Goal: Task Accomplishment & Management: Complete application form

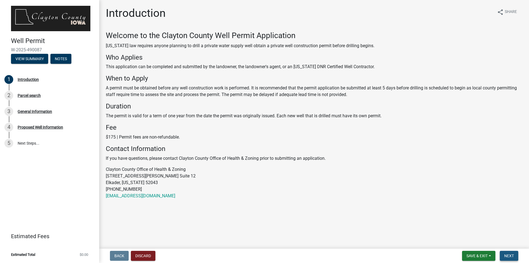
click at [510, 254] on span "Next" at bounding box center [509, 255] width 10 height 4
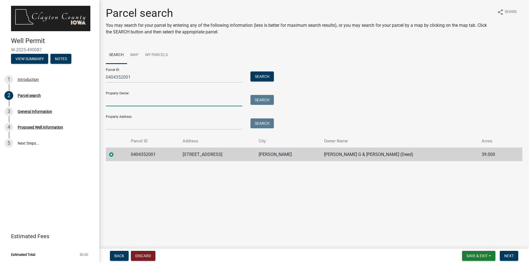
click at [169, 105] on input "Property Owner:" at bounding box center [174, 100] width 136 height 11
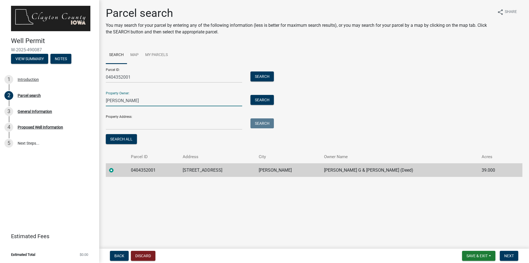
type input "Terre Abel"
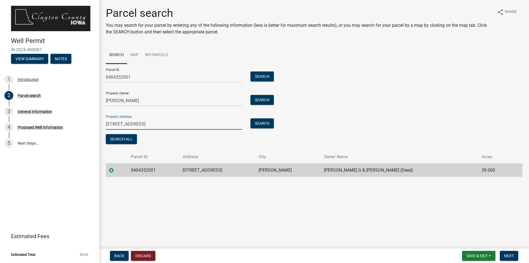
type input "30249 Pleasant Ridge Rd"
click at [116, 167] on label at bounding box center [116, 167] width 0 height 0
click at [116, 170] on input "radio" at bounding box center [118, 169] width 4 height 4
click at [116, 167] on label at bounding box center [116, 167] width 0 height 0
click at [116, 170] on input "radio" at bounding box center [118, 169] width 4 height 4
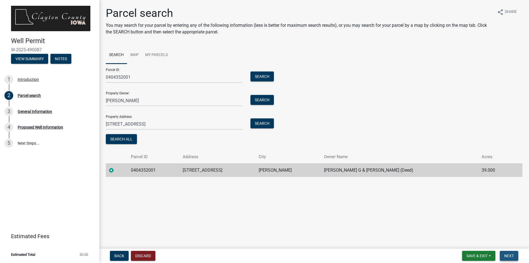
click at [512, 256] on span "Next" at bounding box center [509, 255] width 10 height 4
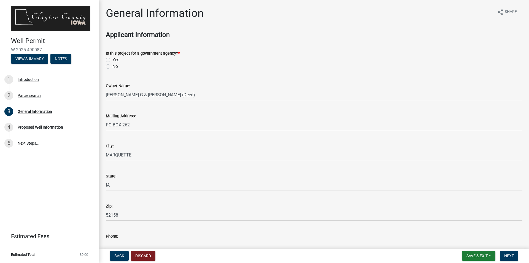
click at [112, 66] on label "No" at bounding box center [115, 66] width 6 height 7
click at [112, 66] on input "No" at bounding box center [114, 65] width 4 height 4
radio input "true"
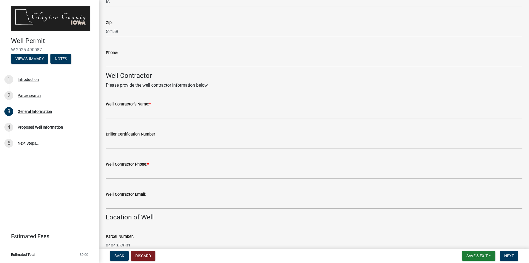
scroll to position [193, 0]
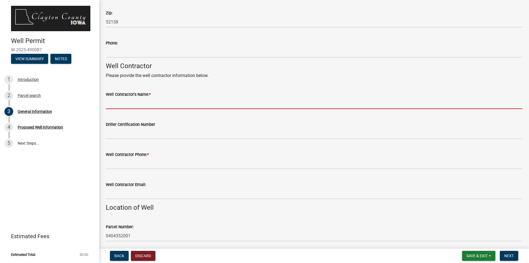
click at [181, 104] on input "Well Contractor's Name: *" at bounding box center [314, 103] width 417 height 11
type input "Larson Well Drilling, LLC"
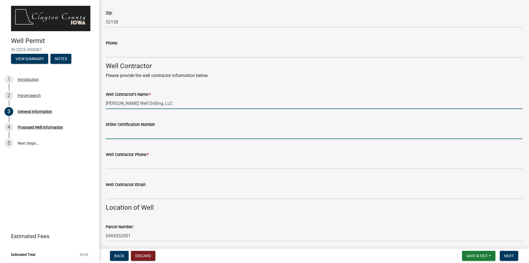
click at [165, 134] on input "Driller Certification Number" at bounding box center [314, 133] width 417 height 11
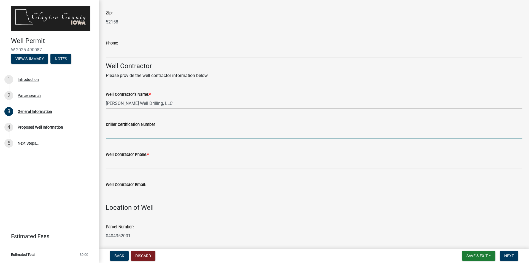
type input "4631"
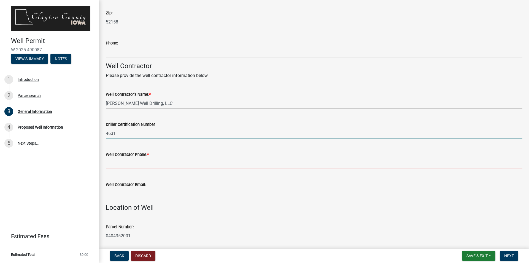
click at [159, 160] on input "Well Contractor Phone: *" at bounding box center [314, 163] width 417 height 11
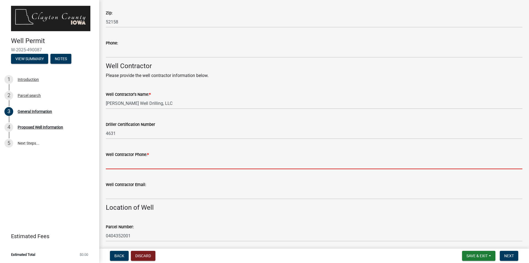
type input "5074587681"
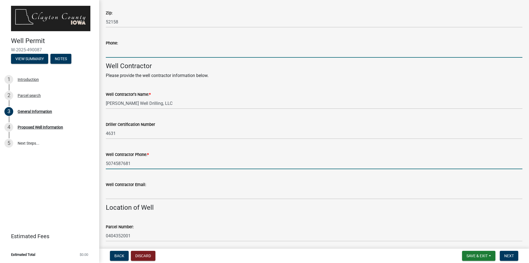
type input "5074587681"
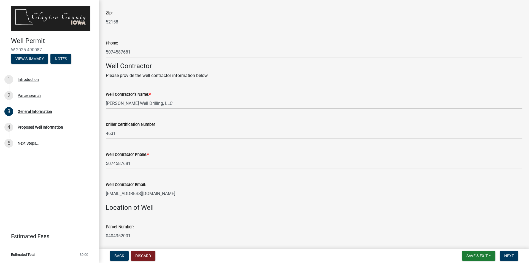
click at [178, 196] on input "RLARSON07@MABELTEL.COOP" at bounding box center [314, 193] width 417 height 11
type input "larsonwell@outlook.com"
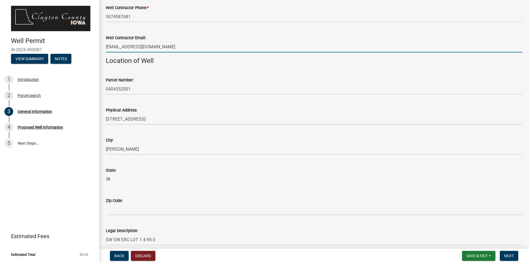
scroll to position [358, 0]
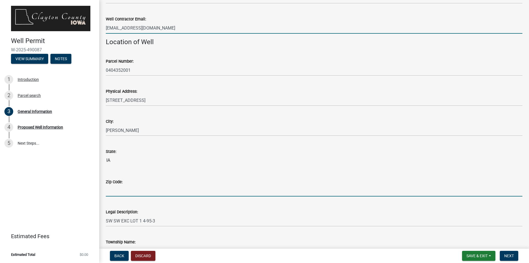
click at [154, 191] on input "Zip Code:" at bounding box center [314, 190] width 417 height 11
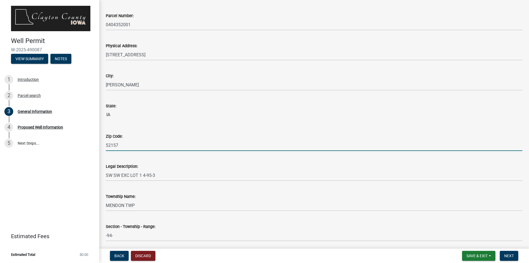
scroll to position [424, 0]
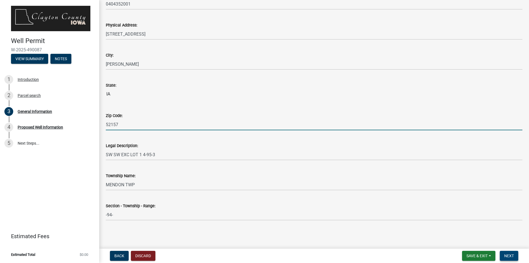
type input "52157"
click at [509, 254] on span "Next" at bounding box center [509, 255] width 10 height 4
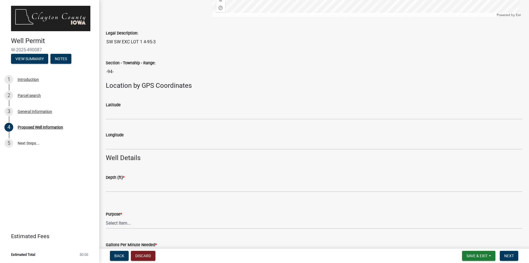
scroll to position [413, 0]
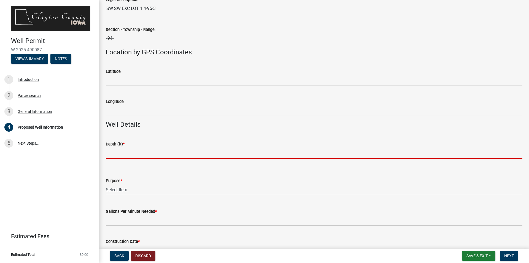
click at [240, 150] on input "Depth (ft) *" at bounding box center [314, 152] width 417 height 11
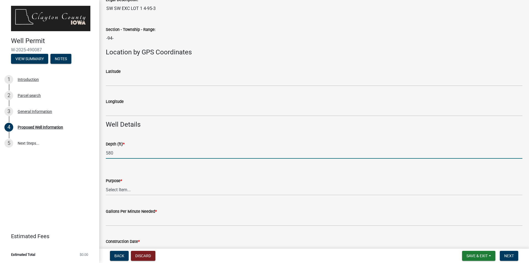
type input "580"
click at [331, 186] on select "Select Item... Domestic/Household Livestock/Agricultural Heating & AC Municipal…" at bounding box center [314, 189] width 417 height 11
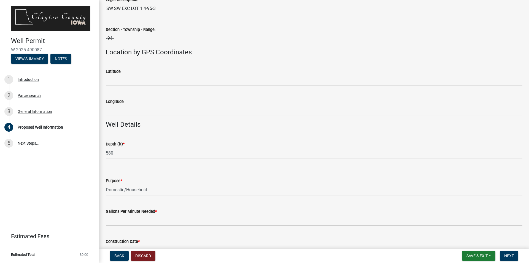
click at [106, 184] on select "Select Item... Domestic/Household Livestock/Agricultural Heating & AC Municipal…" at bounding box center [314, 189] width 417 height 11
select select "b914ece8-feae-4b0c-9c33-9caeeca31e48"
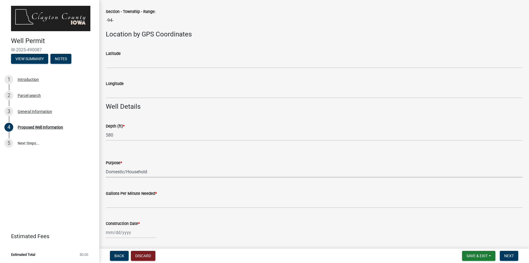
scroll to position [441, 0]
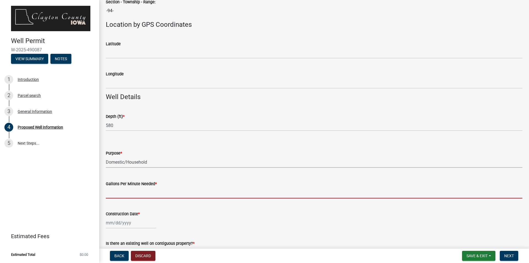
click at [174, 190] on input "Gallons Per Minute Needed *" at bounding box center [314, 192] width 417 height 11
type input "10"
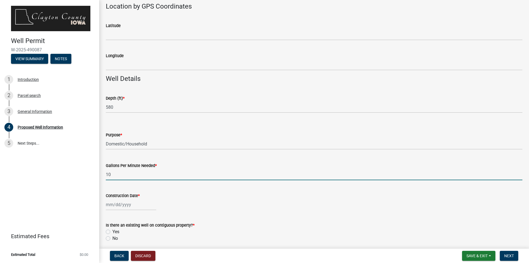
scroll to position [469, 0]
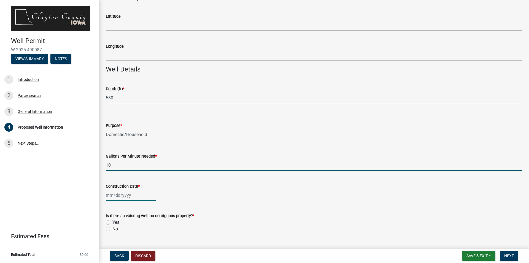
click at [142, 191] on div at bounding box center [131, 194] width 50 height 11
select select "10"
select select "2025"
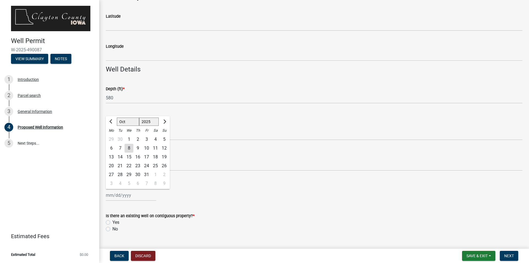
click at [138, 147] on div "9" at bounding box center [137, 148] width 9 height 9
type input "10/09/2025"
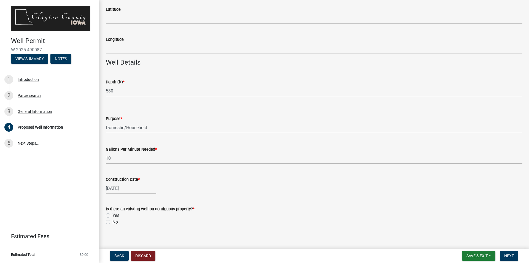
scroll to position [479, 0]
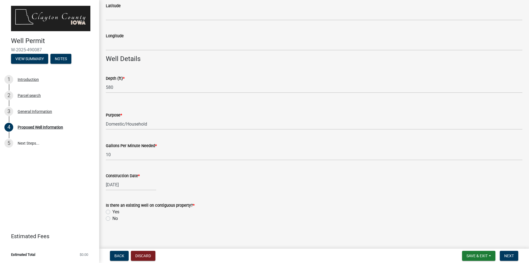
click at [114, 217] on label "No" at bounding box center [115, 218] width 6 height 7
click at [114, 217] on input "No" at bounding box center [114, 217] width 4 height 4
radio input "true"
click at [479, 254] on span "Save & Exit" at bounding box center [477, 255] width 21 height 4
click at [510, 238] on main "Proposed Well Information share Share Use the map sketch tools below to mark up…" at bounding box center [314, 123] width 430 height 246
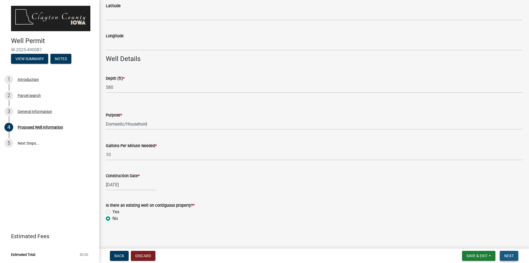
click at [511, 256] on span "Next" at bounding box center [509, 255] width 10 height 4
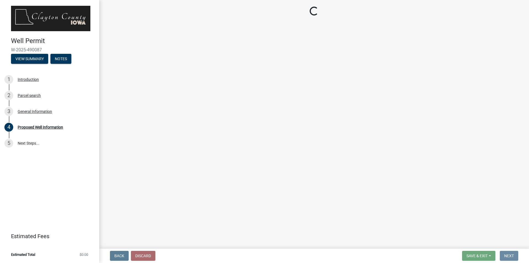
scroll to position [0, 0]
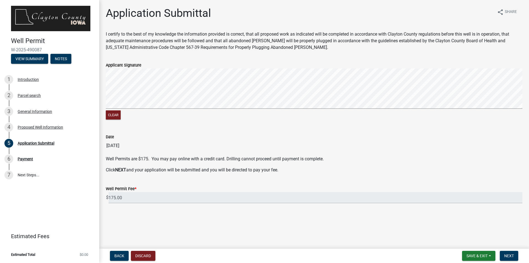
click at [124, 115] on div "Clear" at bounding box center [314, 94] width 417 height 52
click at [137, 109] on signature-pad at bounding box center [314, 89] width 417 height 42
click at [205, 109] on signature-pad at bounding box center [314, 89] width 417 height 42
click at [508, 256] on span "Next" at bounding box center [509, 255] width 10 height 4
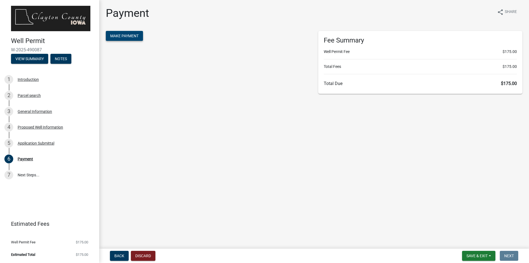
click at [121, 37] on span "Make Payment" at bounding box center [124, 36] width 28 height 4
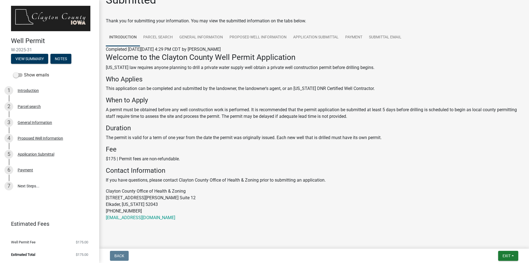
scroll to position [20, 0]
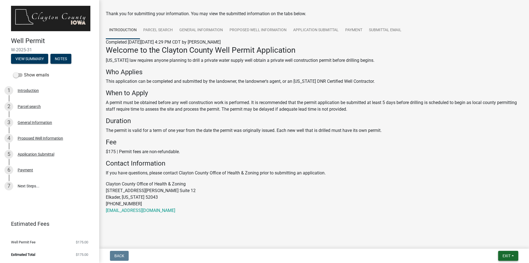
click at [507, 253] on span "Exit" at bounding box center [507, 255] width 8 height 4
click at [495, 242] on button "Save & Exit" at bounding box center [496, 241] width 44 height 13
